Goal: Task Accomplishment & Management: Use online tool/utility

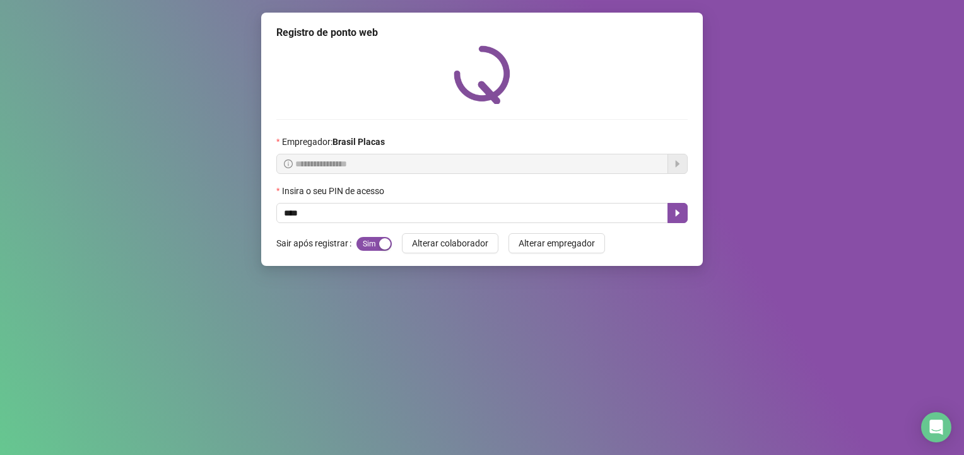
type input "*****"
click at [674, 208] on button "button" at bounding box center [677, 213] width 20 height 20
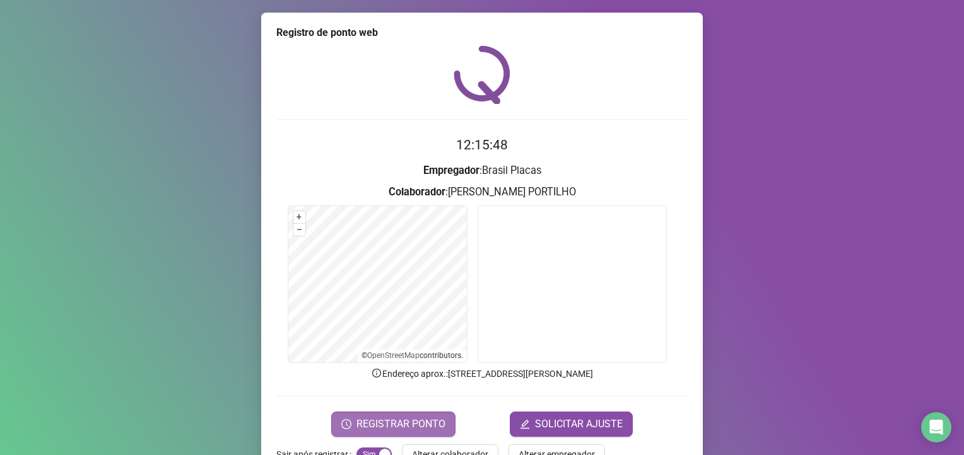
click at [391, 414] on button "REGISTRAR PONTO" at bounding box center [393, 424] width 124 height 25
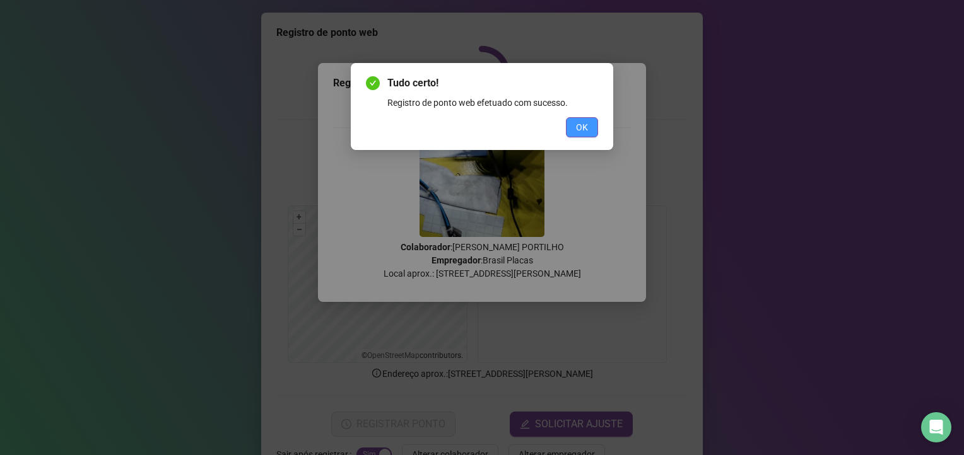
click at [577, 124] on span "OK" at bounding box center [582, 127] width 12 height 14
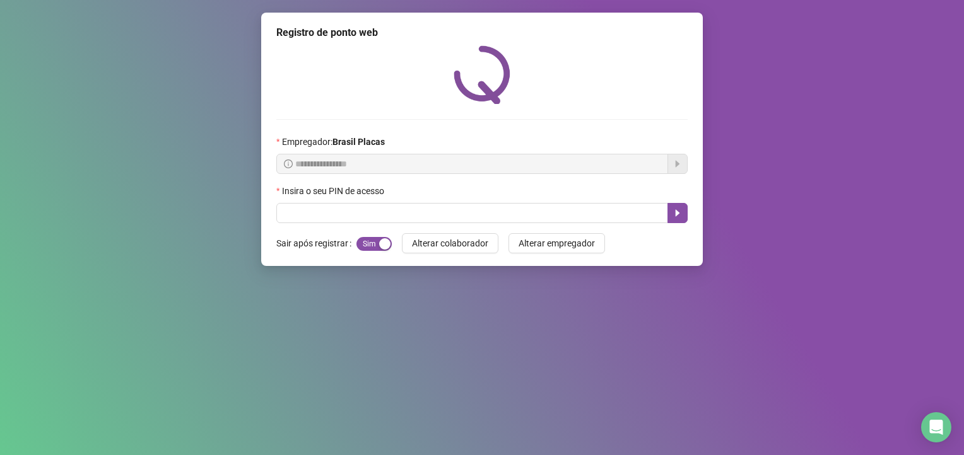
click at [573, 112] on div "Tudo certo! Registro de ponto web efetuado com sucesso. OK" at bounding box center [482, 227] width 964 height 455
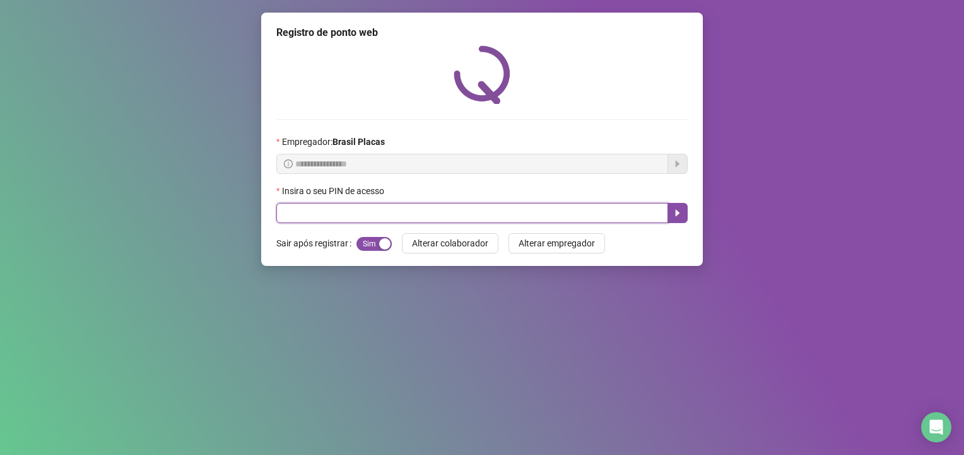
click at [406, 211] on input "text" at bounding box center [472, 213] width 392 height 20
type input "*****"
click at [675, 214] on icon "caret-right" at bounding box center [677, 213] width 10 height 10
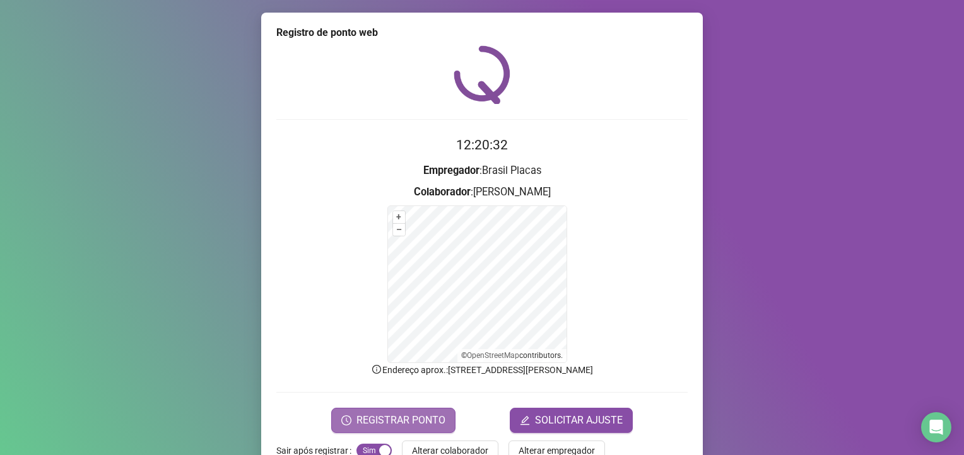
click at [405, 416] on span "REGISTRAR PONTO" at bounding box center [400, 420] width 89 height 15
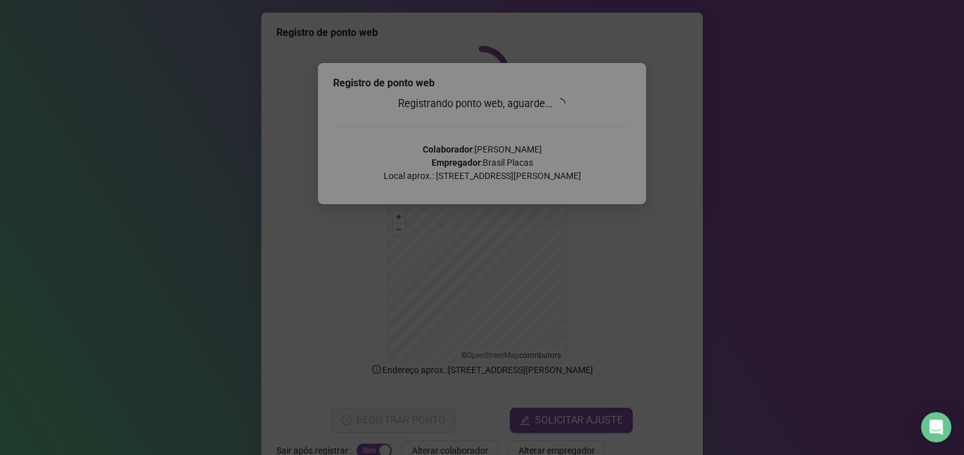
click at [599, 169] on div "Tudo certo! Registro de ponto web efetuado com sucesso. OK" at bounding box center [482, 227] width 964 height 455
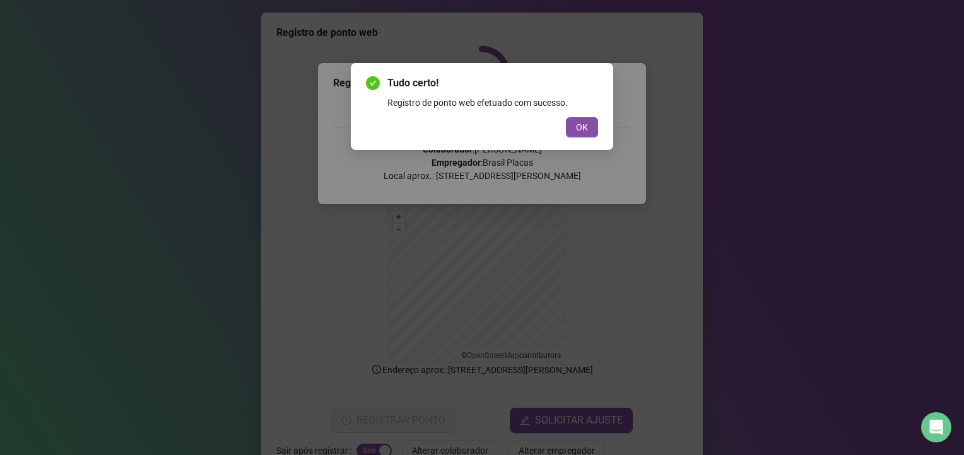
click at [591, 173] on div "Tudo certo! Registro de ponto web efetuado com sucesso. OK" at bounding box center [482, 227] width 964 height 455
click at [592, 161] on div "Tudo certo! Registro de ponto web efetuado com sucesso. OK" at bounding box center [482, 227] width 964 height 455
click at [577, 125] on span "OK" at bounding box center [582, 127] width 12 height 14
click at [570, 124] on button "OK" at bounding box center [582, 127] width 32 height 20
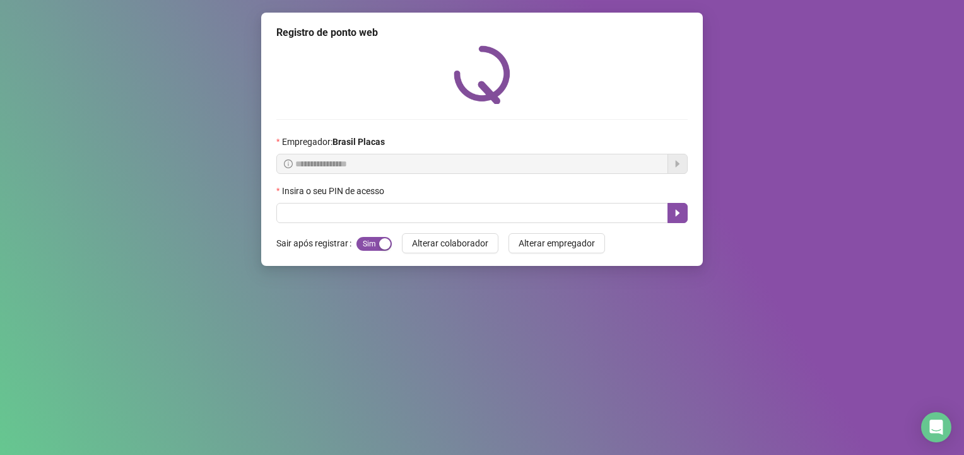
click at [573, 121] on div "Tudo certo! Registro de ponto web efetuado com sucesso. OK" at bounding box center [482, 227] width 964 height 455
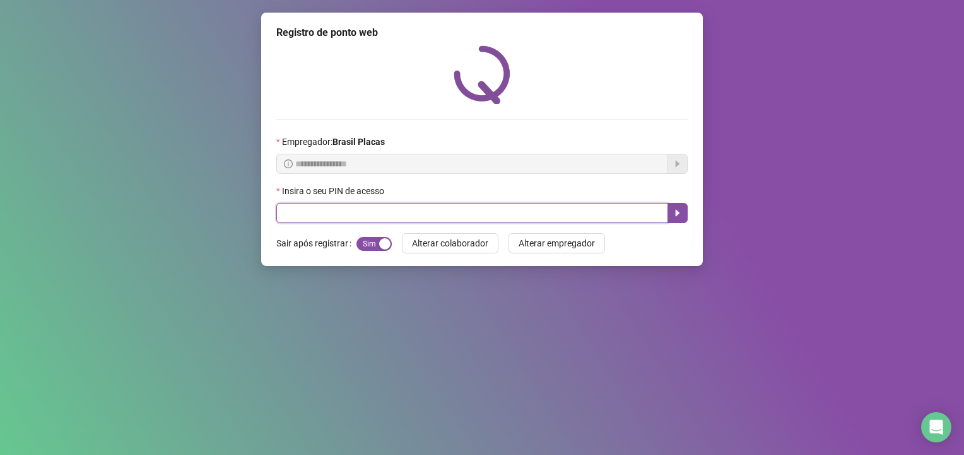
click at [295, 210] on input "text" at bounding box center [472, 213] width 392 height 20
type input "*****"
click at [677, 204] on button "button" at bounding box center [677, 213] width 20 height 20
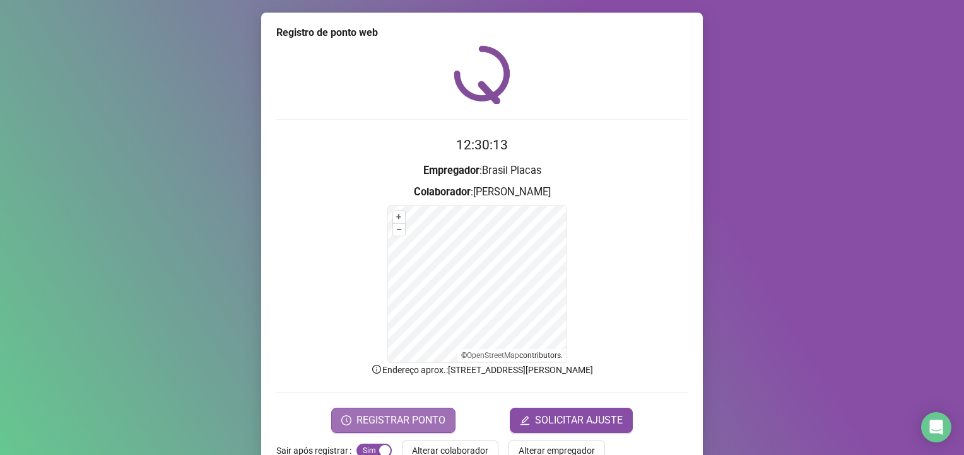
click at [366, 416] on span "REGISTRAR PONTO" at bounding box center [400, 420] width 89 height 15
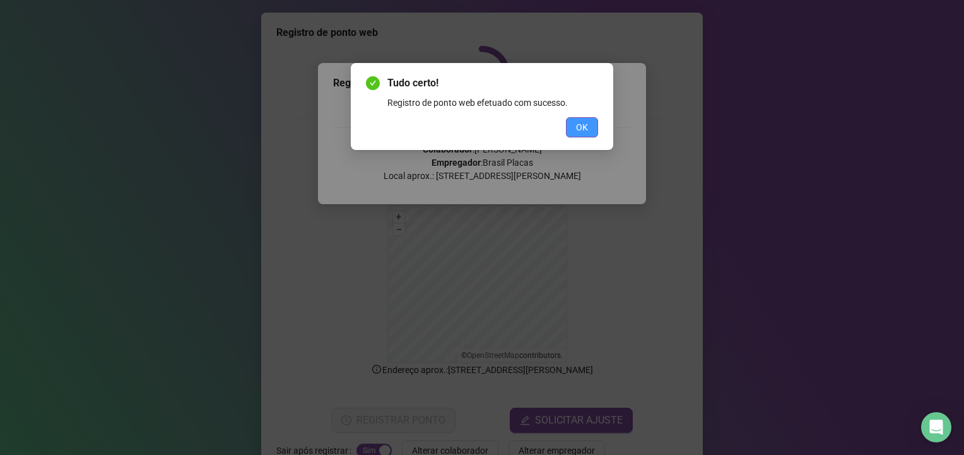
click at [582, 126] on span "OK" at bounding box center [582, 127] width 12 height 14
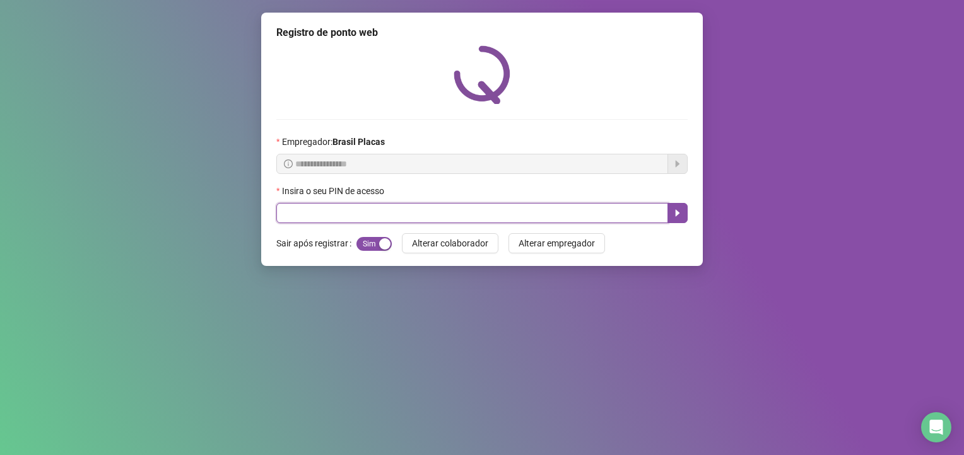
click at [310, 216] on input "text" at bounding box center [472, 213] width 392 height 20
type input "*****"
click at [677, 214] on icon "caret-right" at bounding box center [678, 213] width 4 height 7
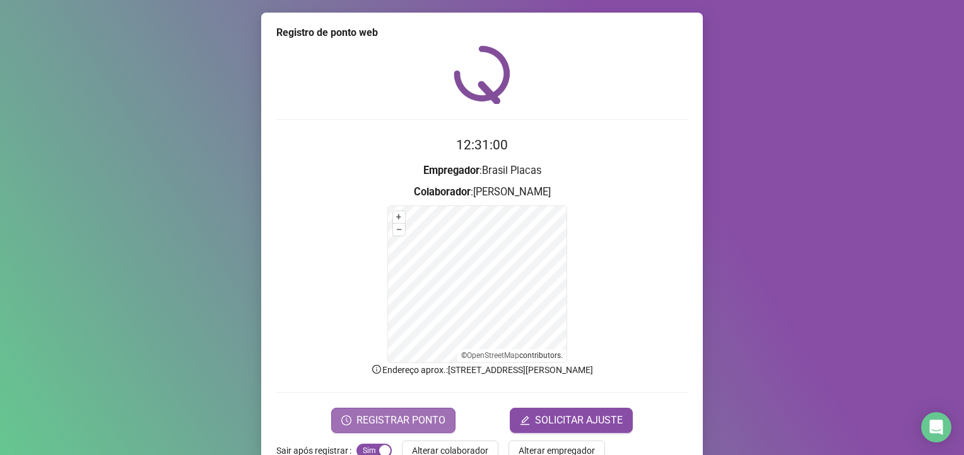
click at [376, 409] on button "REGISTRAR PONTO" at bounding box center [393, 420] width 124 height 25
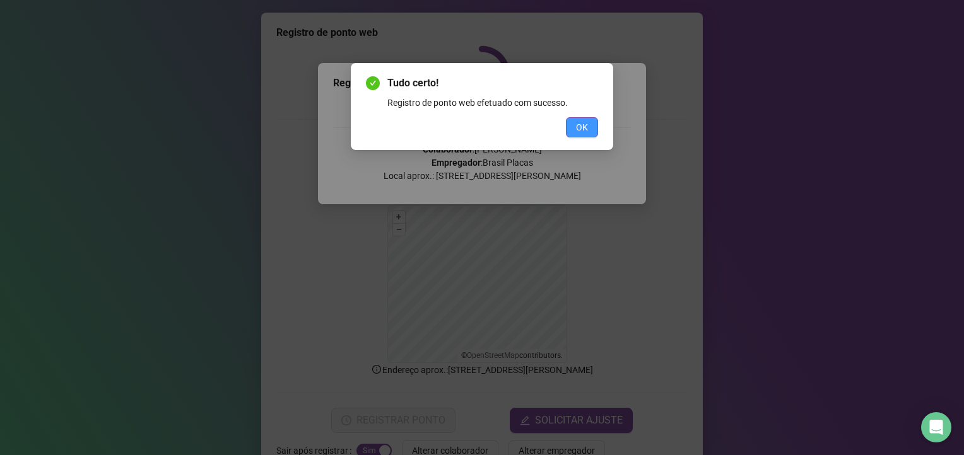
click at [585, 124] on span "OK" at bounding box center [582, 127] width 12 height 14
